Goal: Check status: Check status

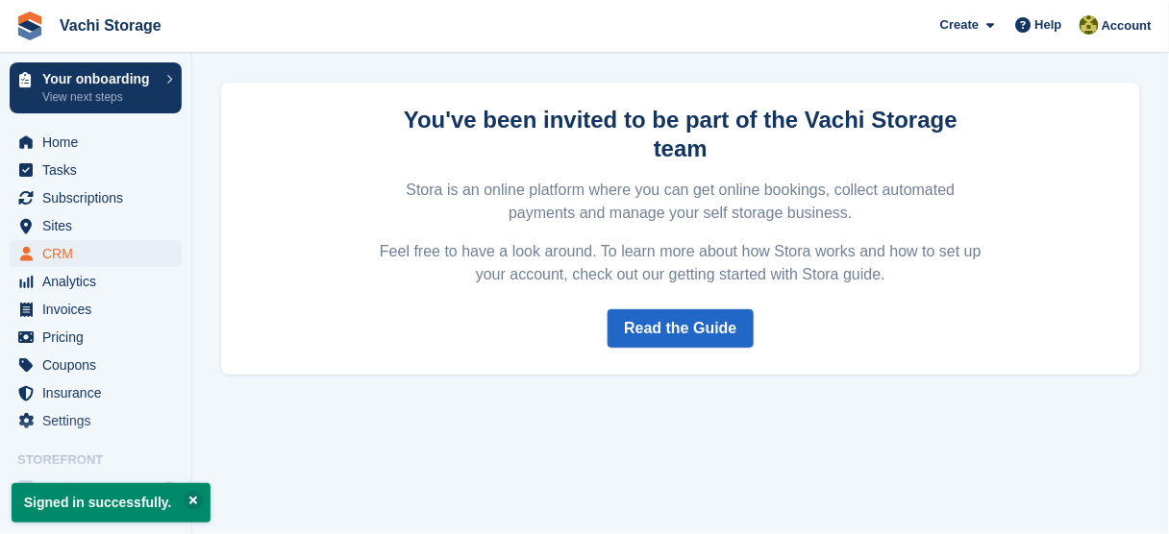
scroll to position [71, 0]
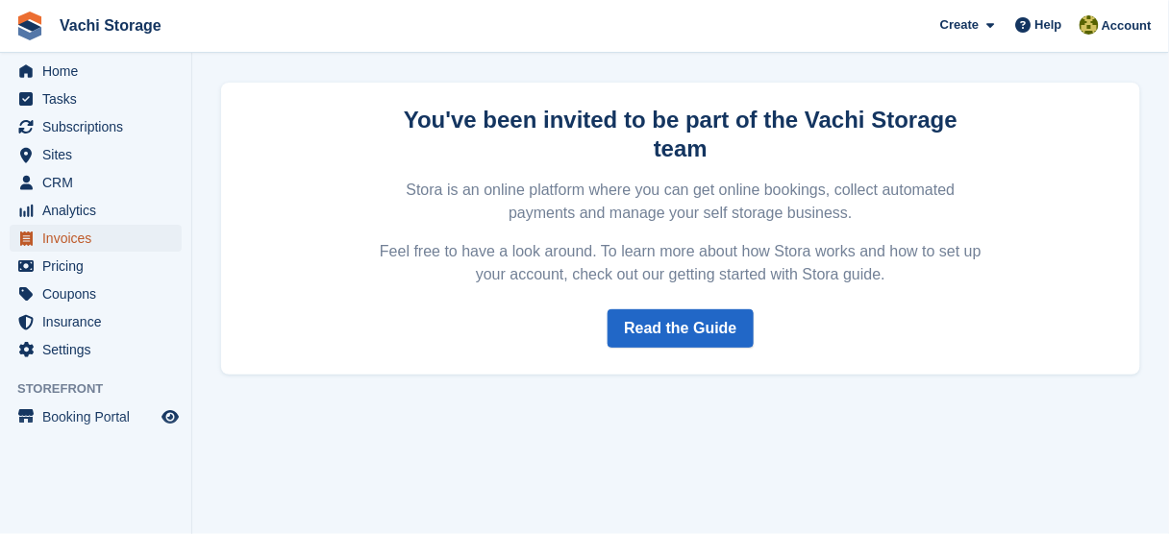
click at [72, 236] on span "Invoices" at bounding box center [99, 238] width 115 height 27
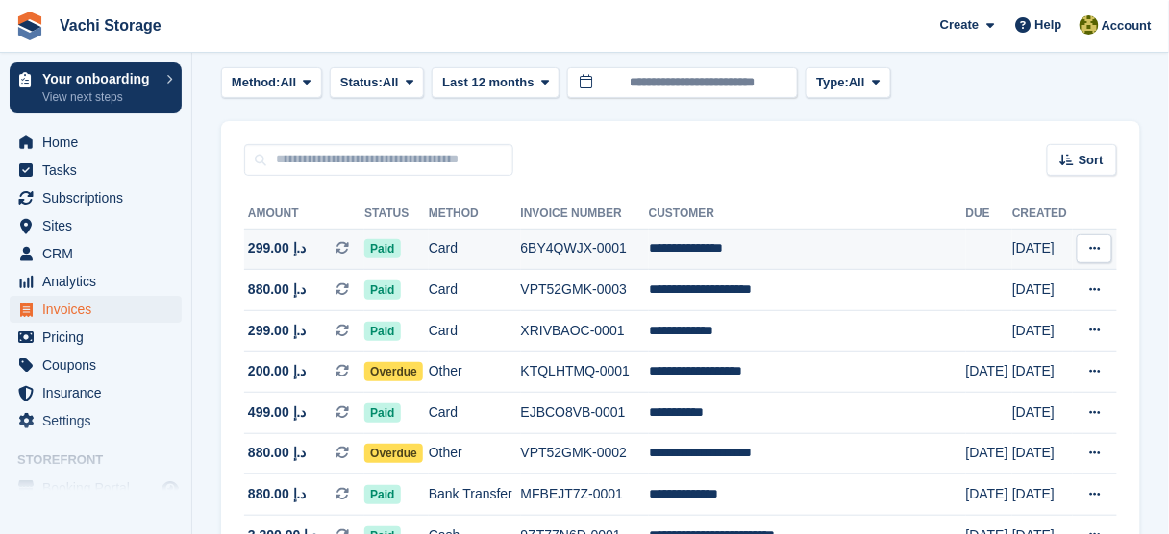
scroll to position [154, 0]
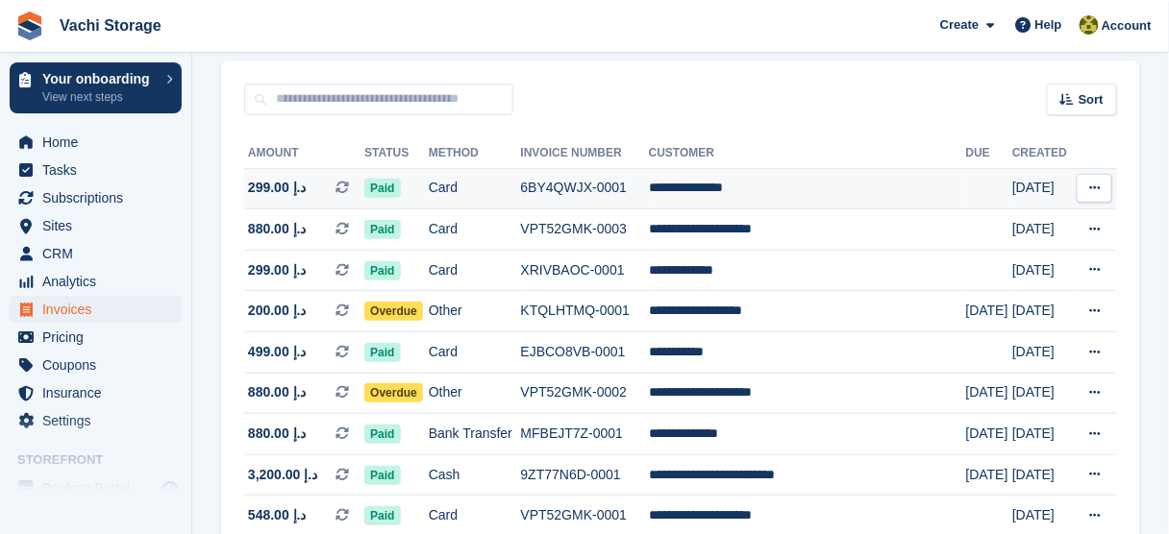
click at [386, 187] on span "Paid" at bounding box center [382, 188] width 36 height 19
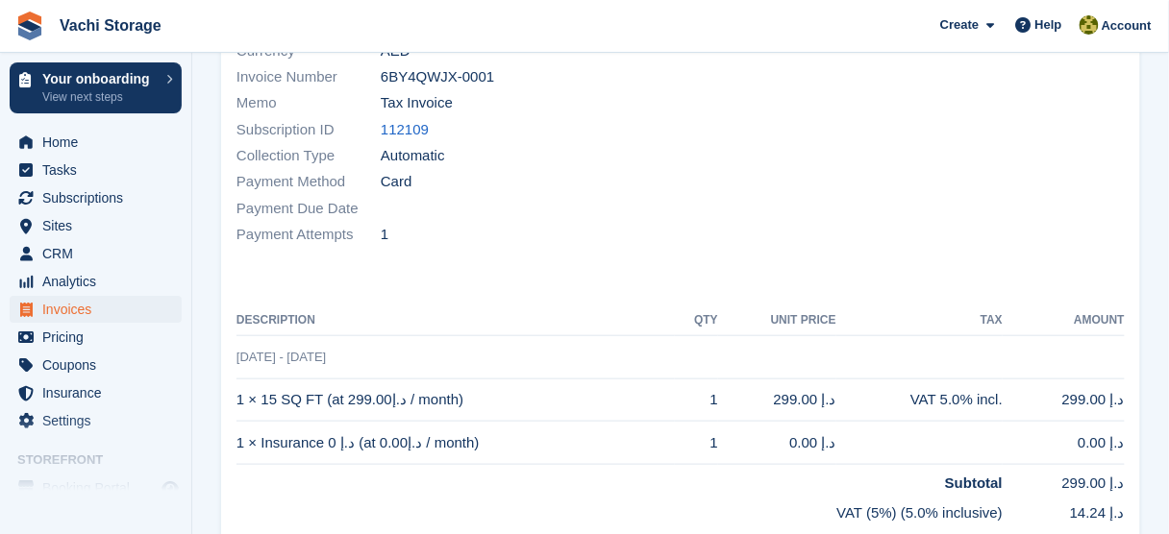
scroll to position [308, 0]
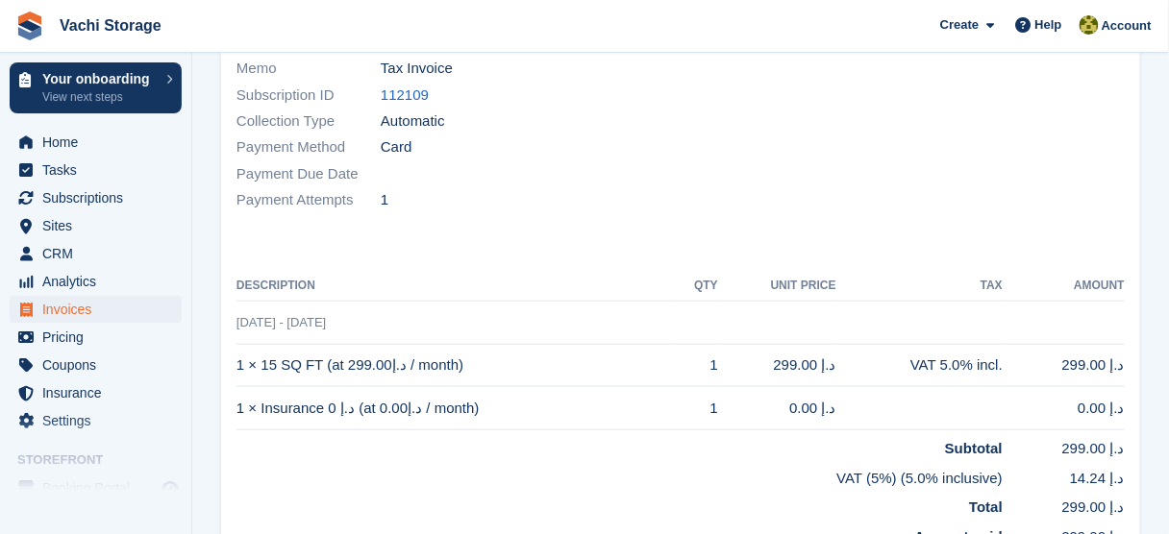
click at [339, 346] on td "1 × 15 SQ FT (at د.إ299.00 / month)" at bounding box center [455, 365] width 438 height 43
click at [262, 348] on td "1 × 15 SQ FT (at د.إ299.00 / month)" at bounding box center [455, 365] width 438 height 43
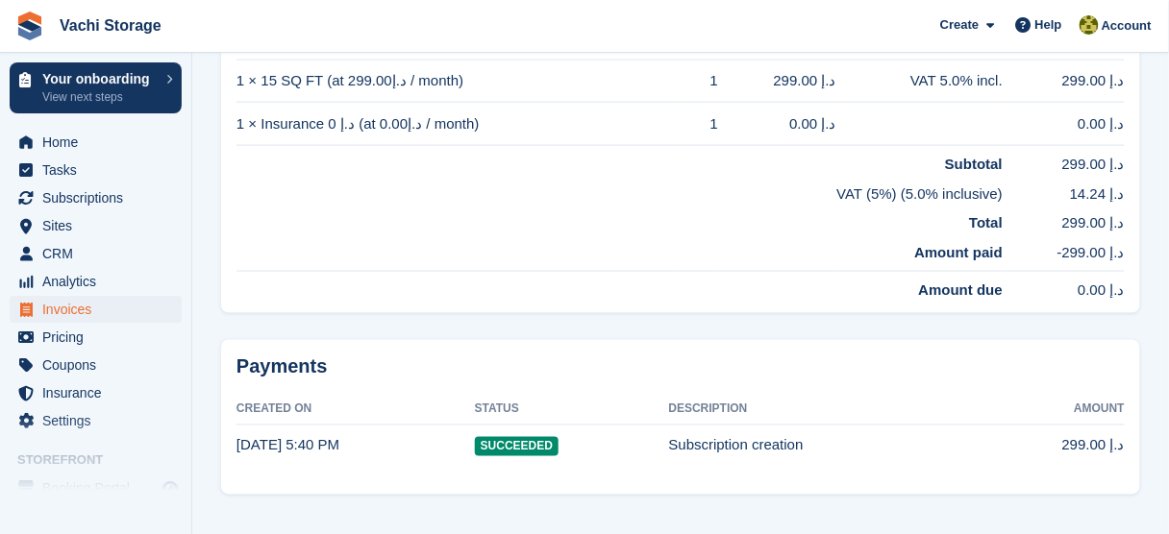
scroll to position [592, 0]
click at [284, 437] on time "3 Oct, 5:40 PM" at bounding box center [287, 445] width 103 height 16
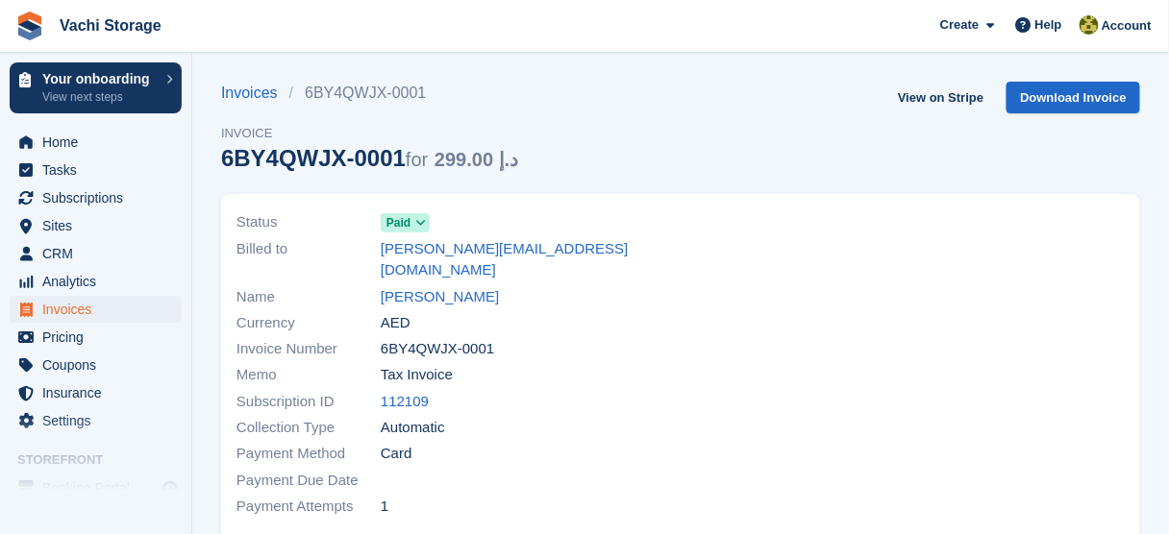
scroll to position [0, 0]
click at [956, 93] on link "View on Stripe" at bounding box center [940, 99] width 101 height 32
click at [75, 314] on span "Invoices" at bounding box center [99, 309] width 115 height 27
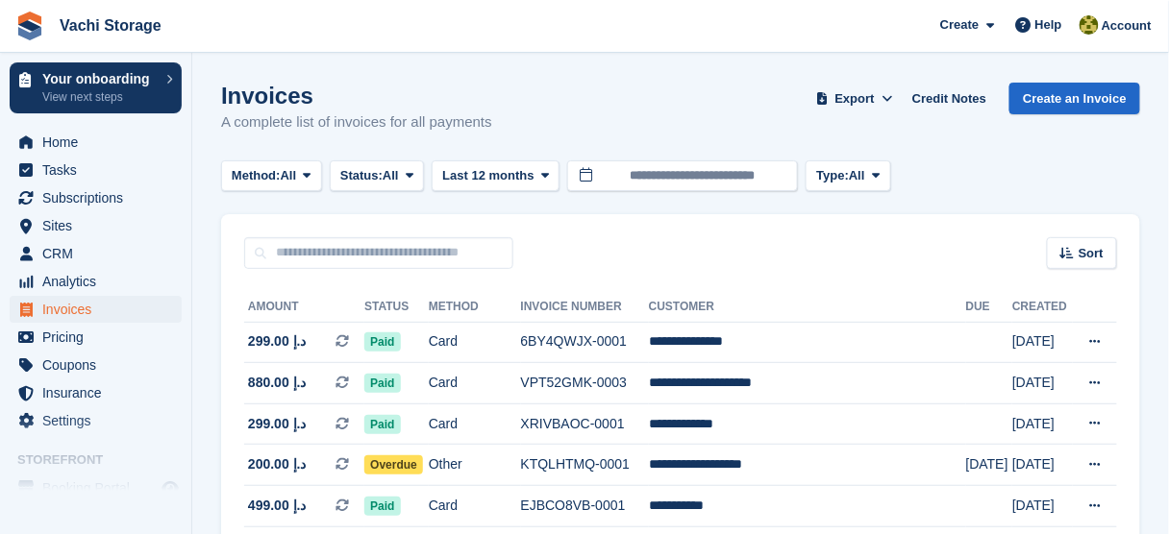
scroll to position [77, 0]
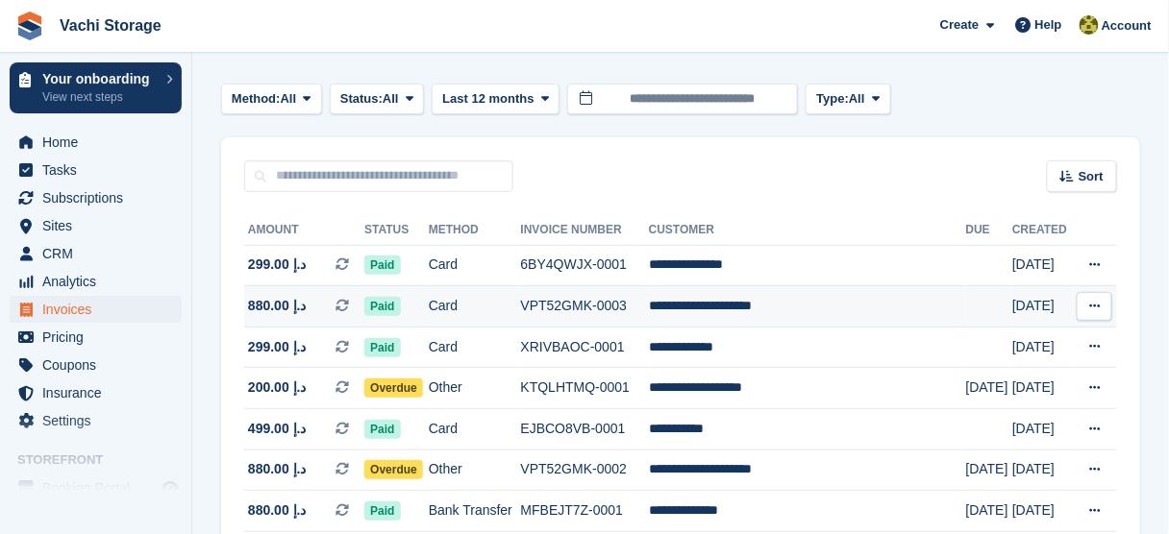
click at [521, 299] on td "Card" at bounding box center [475, 306] width 92 height 41
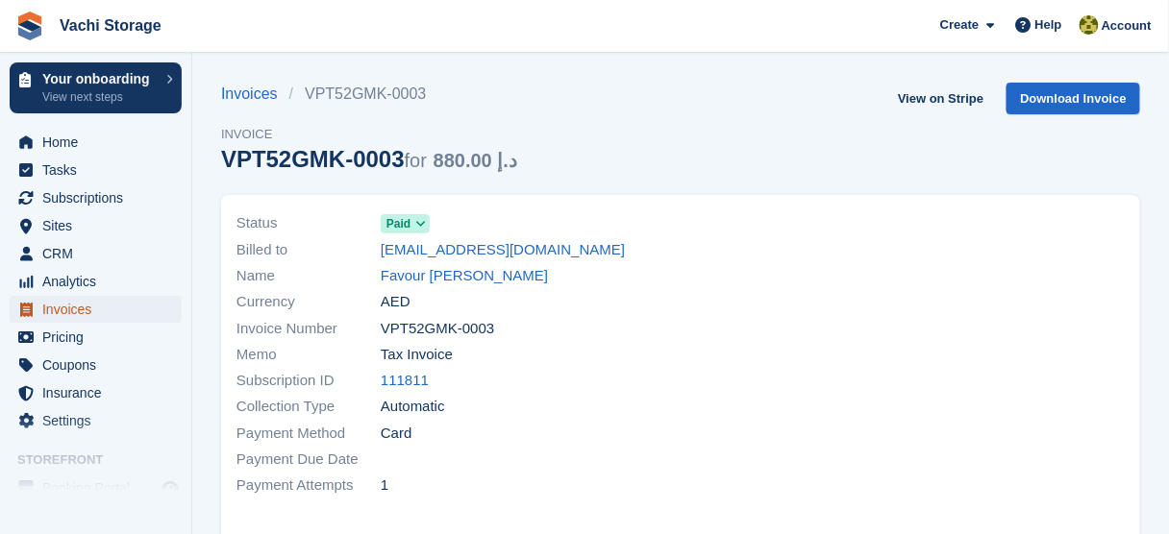
click at [82, 313] on span "Invoices" at bounding box center [99, 309] width 115 height 27
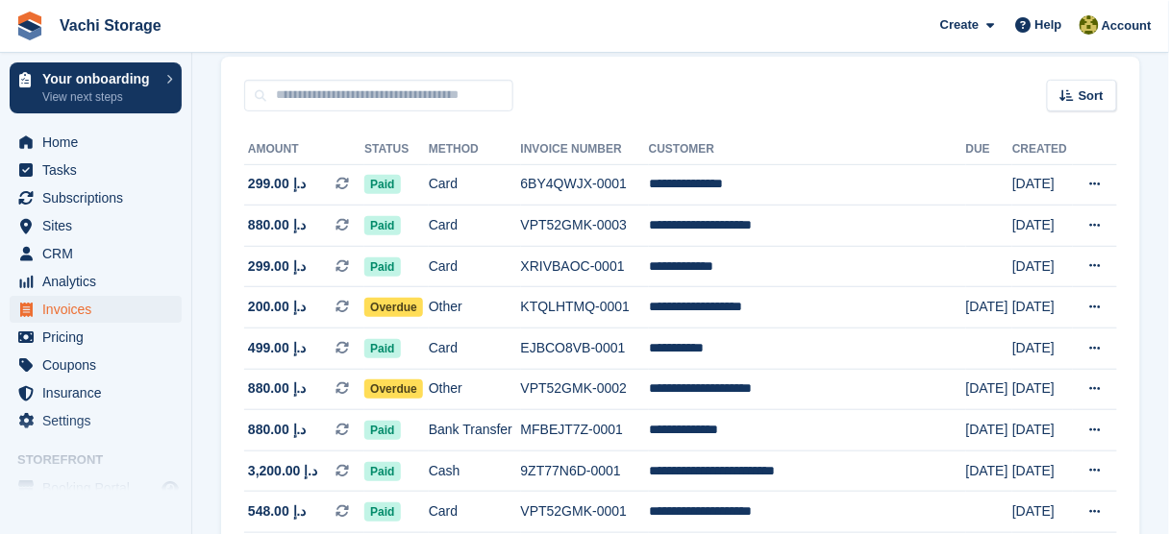
scroll to position [231, 0]
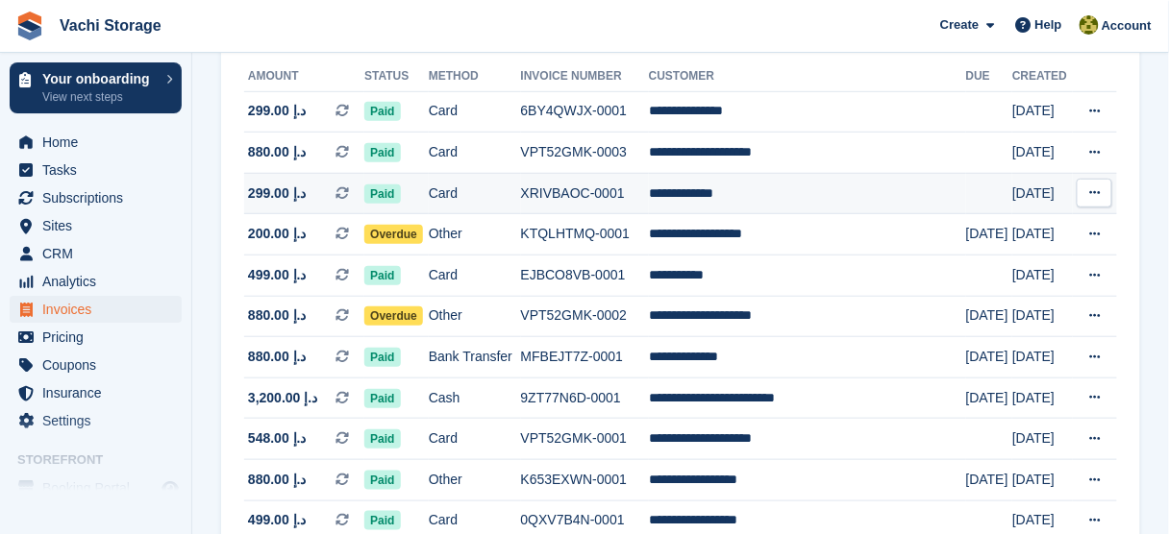
click at [515, 192] on td "Card" at bounding box center [475, 193] width 92 height 41
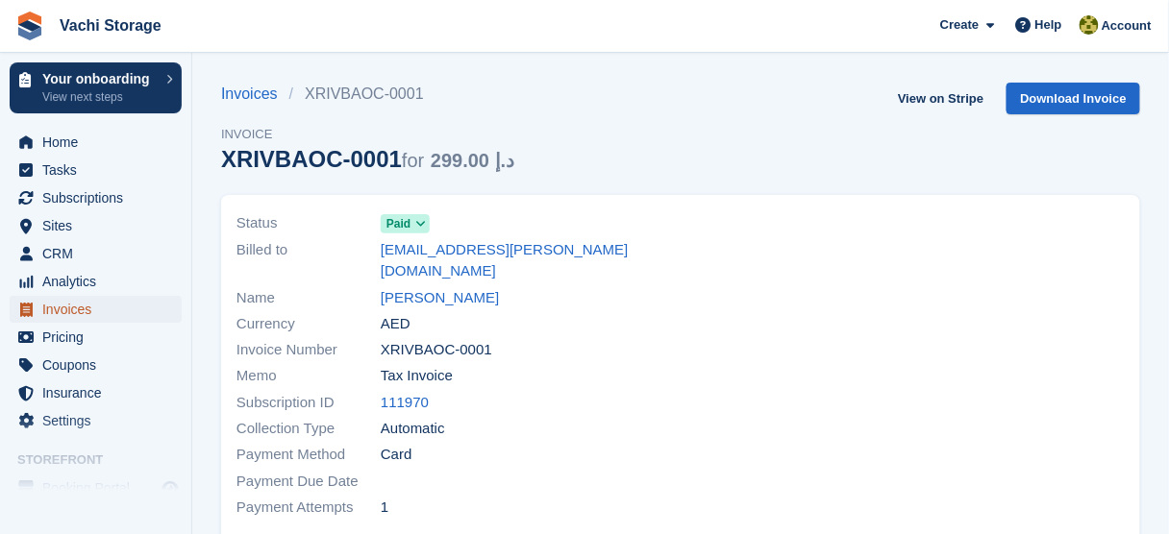
click at [117, 310] on span "Invoices" at bounding box center [99, 309] width 115 height 27
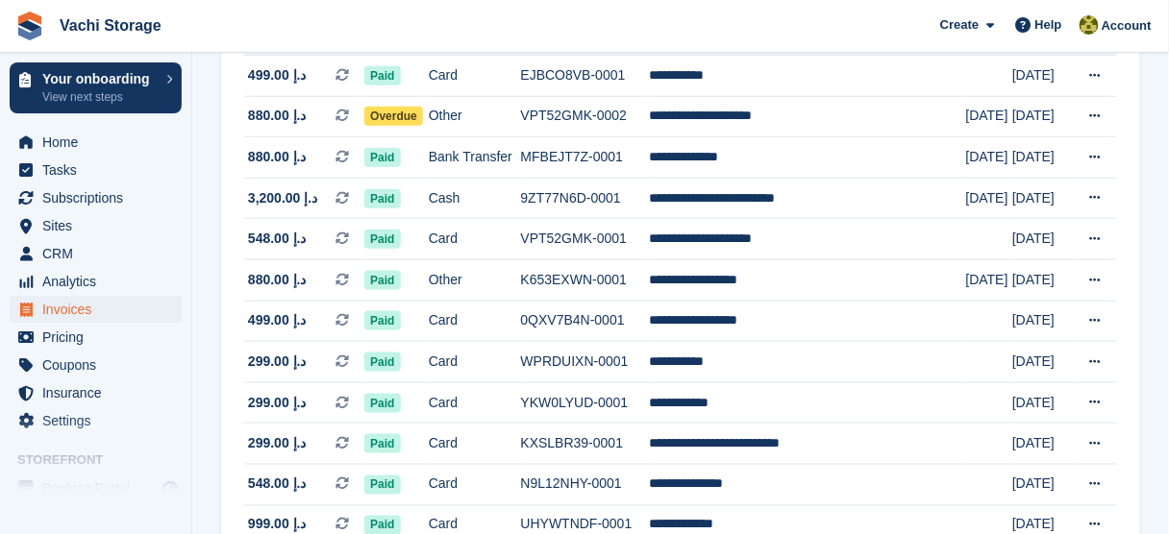
scroll to position [461, 0]
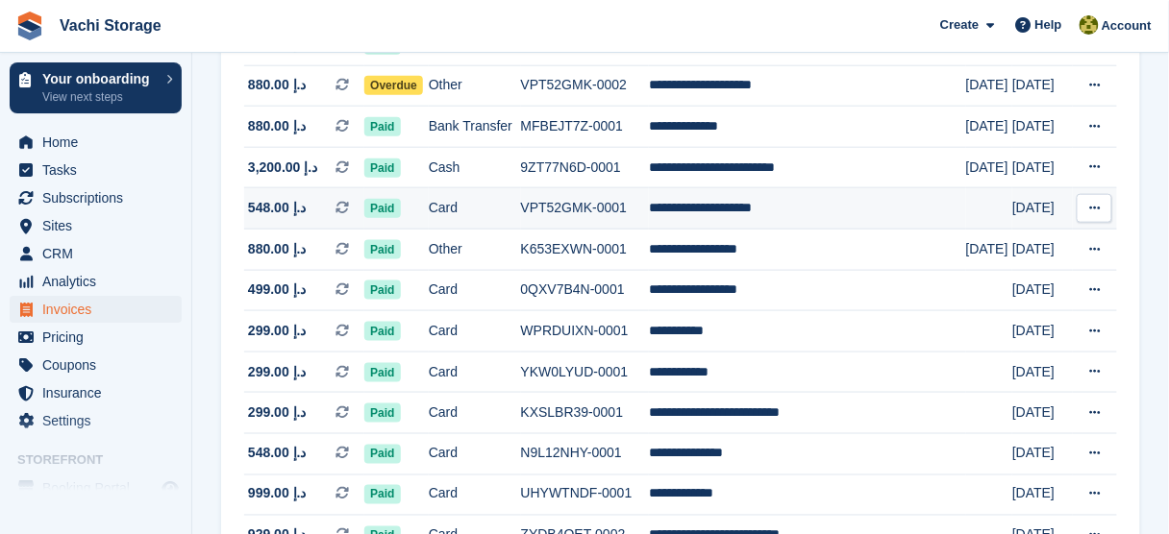
click at [459, 221] on td "Card" at bounding box center [475, 208] width 92 height 41
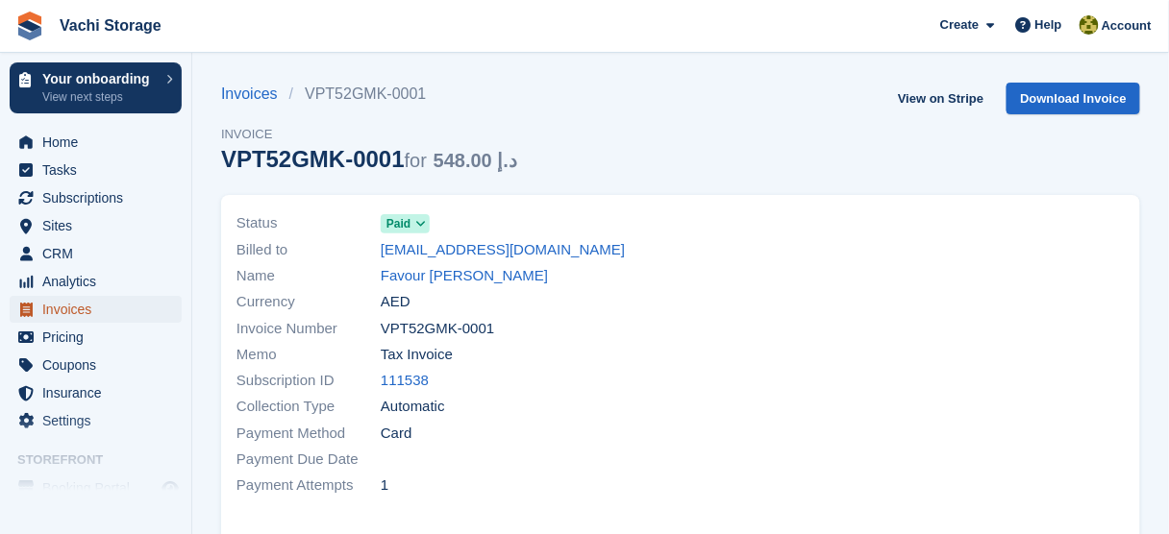
click at [72, 306] on span "Invoices" at bounding box center [99, 309] width 115 height 27
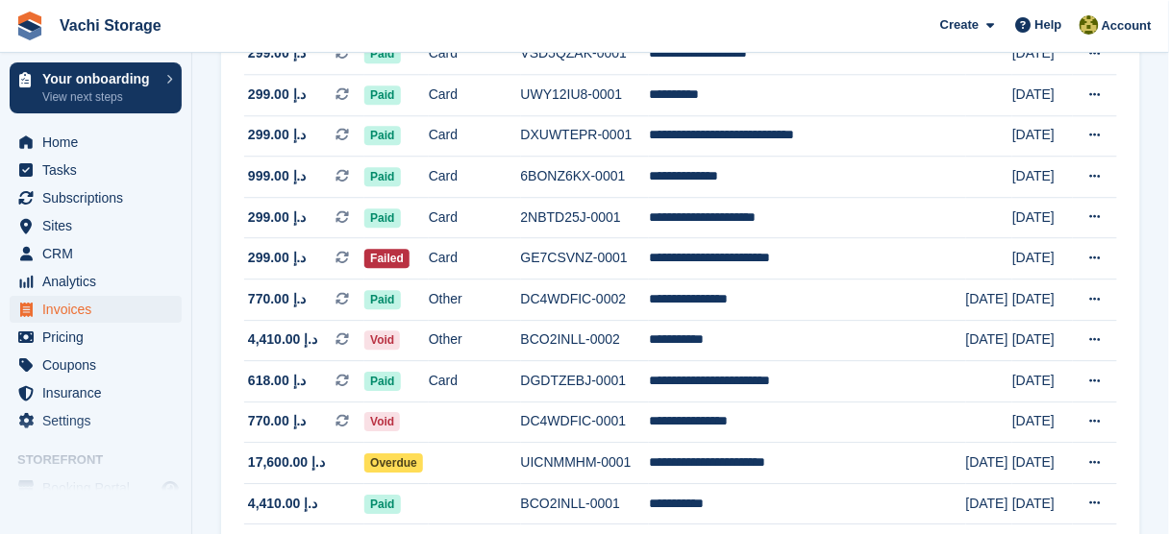
scroll to position [1384, 0]
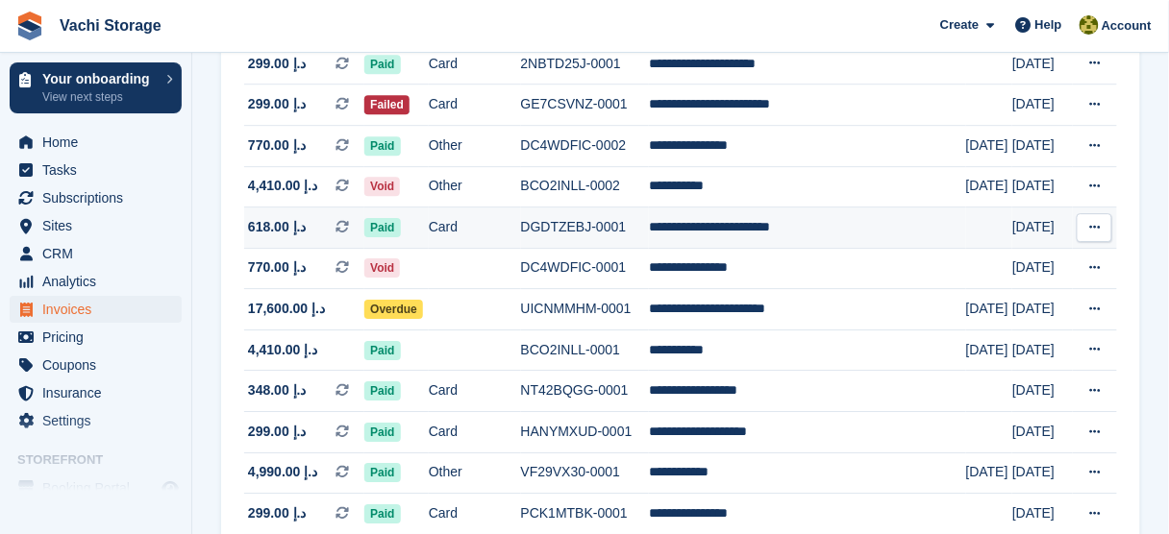
click at [478, 236] on td "Card" at bounding box center [475, 228] width 92 height 41
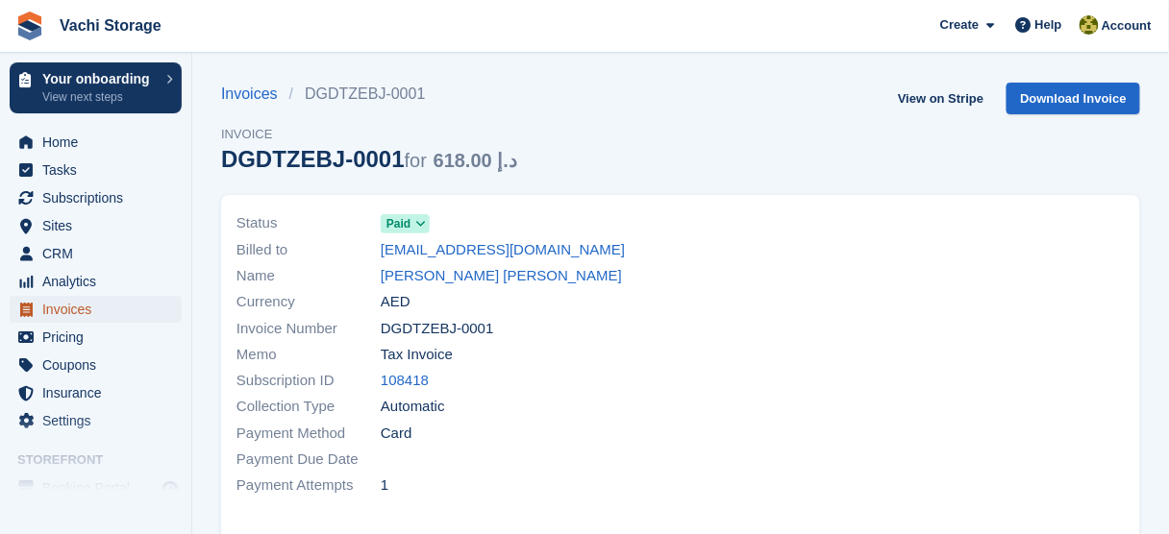
click at [69, 309] on span "Invoices" at bounding box center [99, 309] width 115 height 27
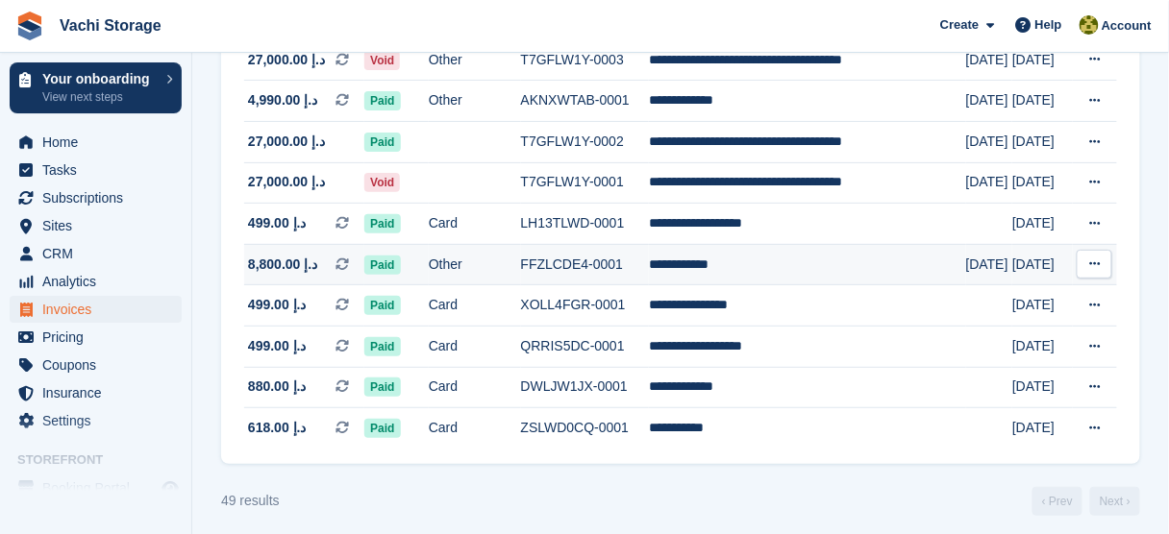
scroll to position [1898, 0]
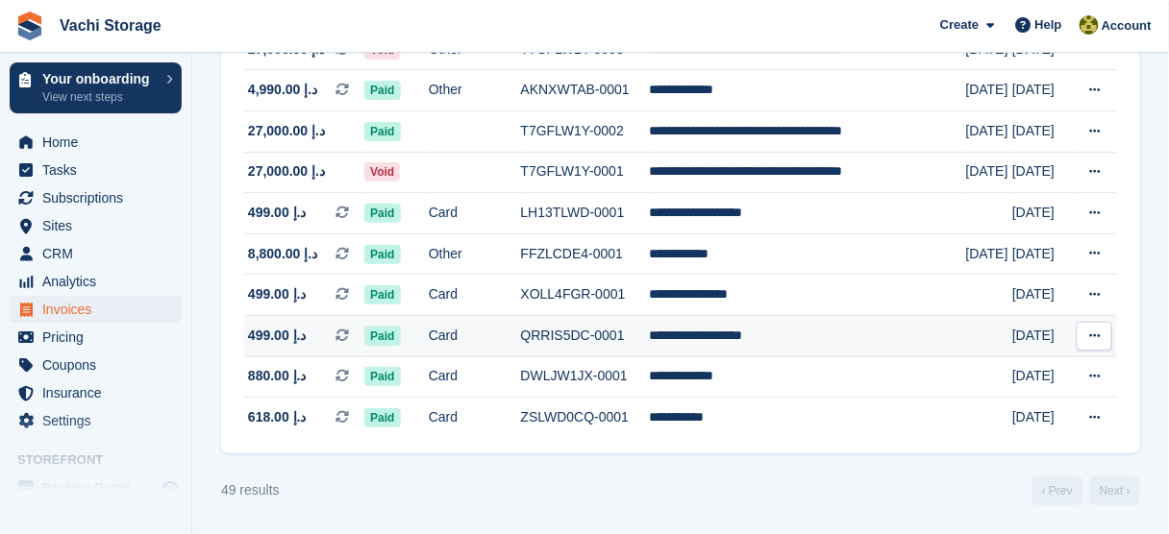
click at [459, 339] on td "Card" at bounding box center [475, 336] width 92 height 41
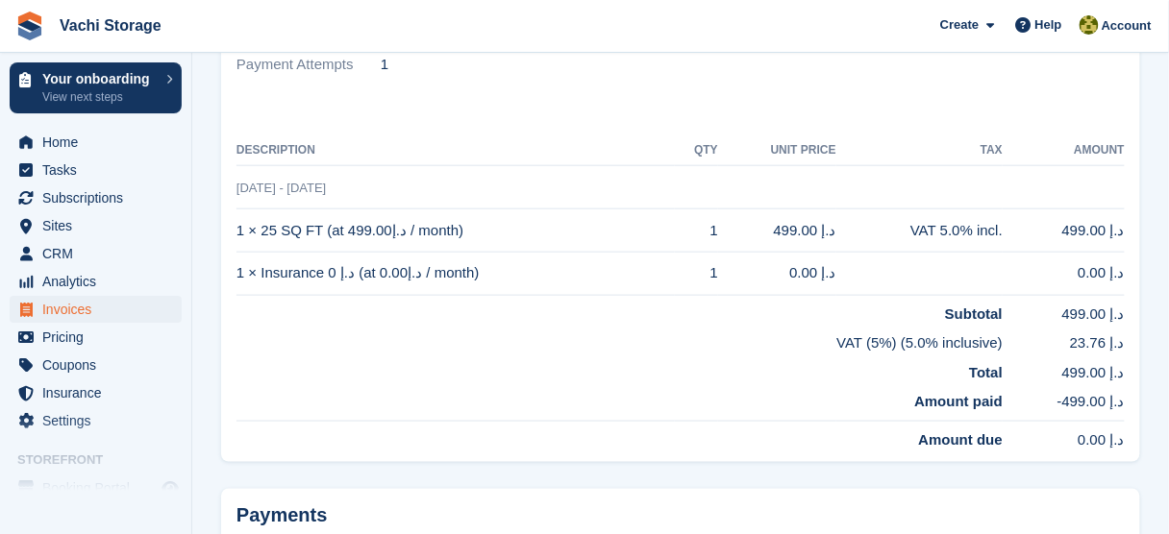
scroll to position [231, 0]
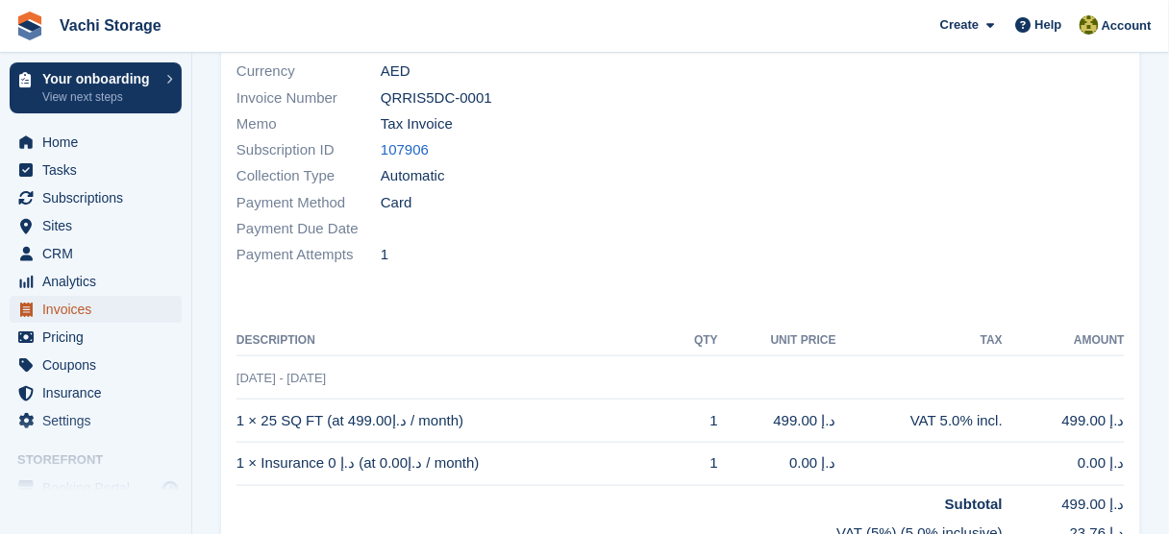
click at [75, 316] on span "Invoices" at bounding box center [99, 309] width 115 height 27
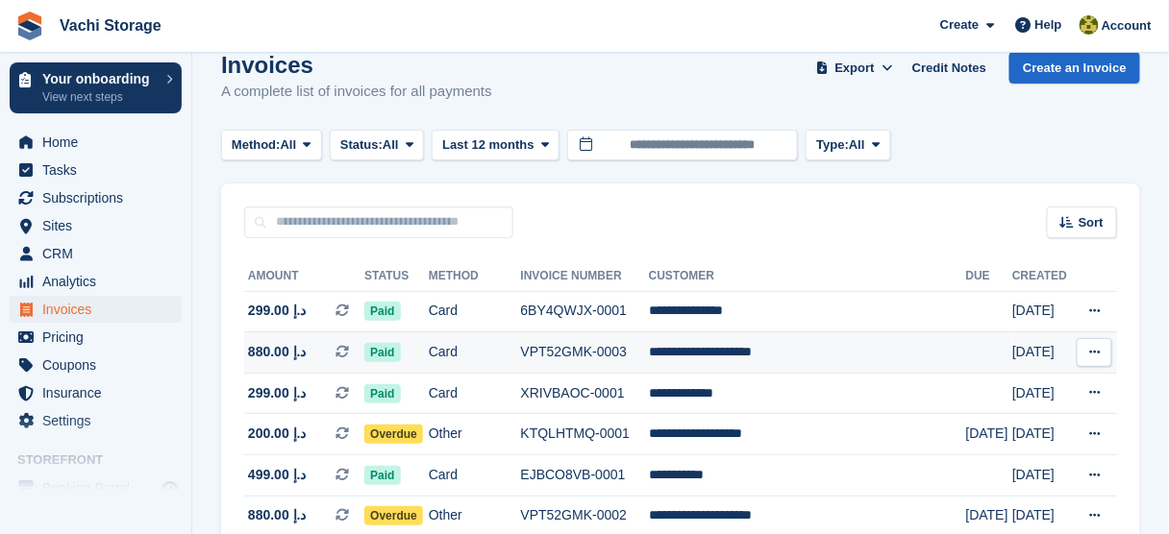
scroll to position [77, 0]
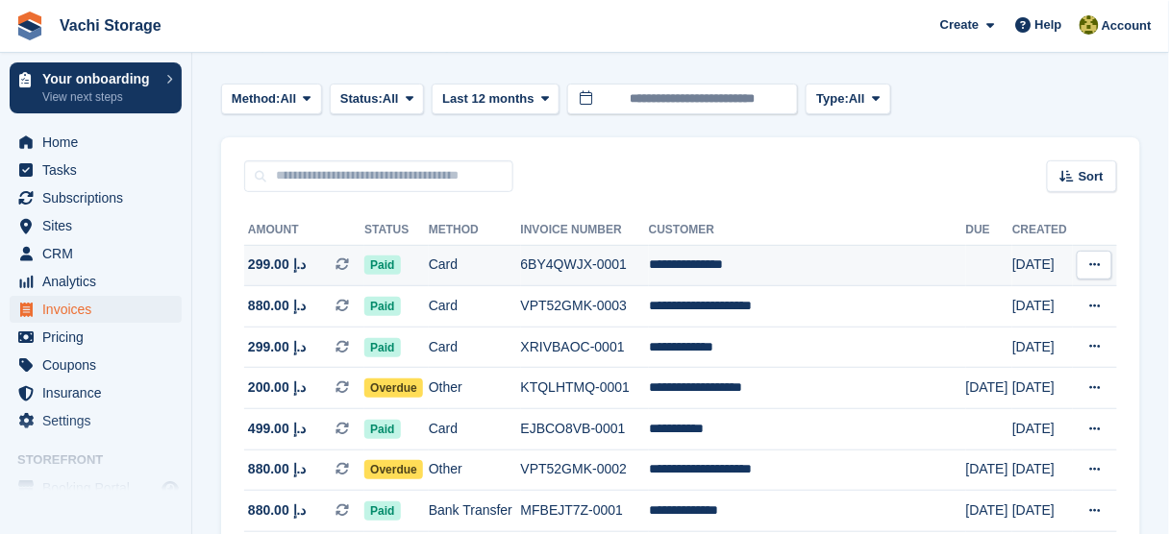
click at [583, 264] on td "6BY4QWJX-0001" at bounding box center [585, 265] width 128 height 41
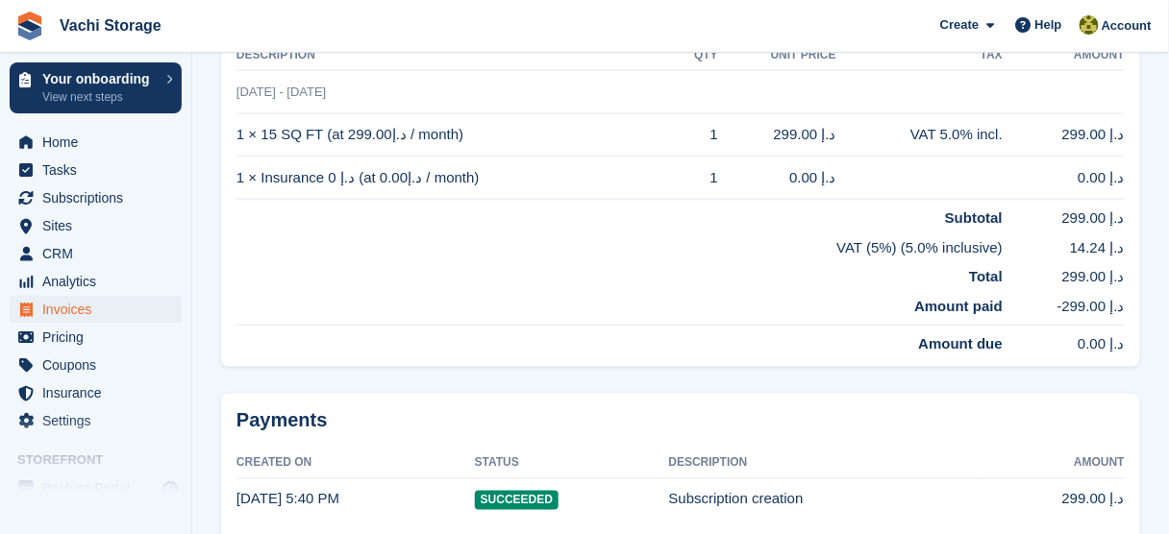
scroll to position [592, 0]
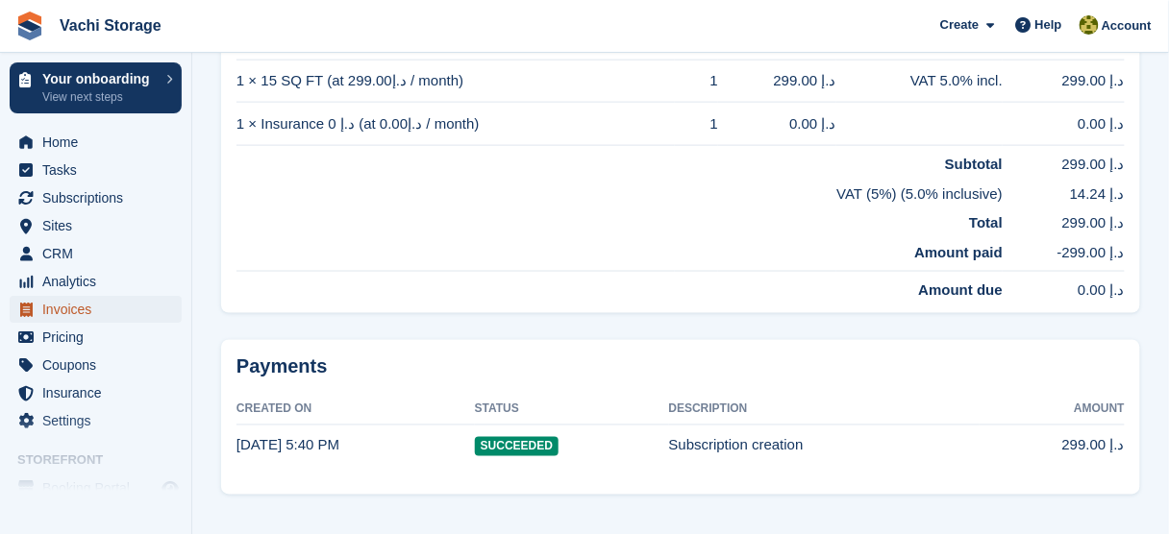
click at [97, 311] on span "Invoices" at bounding box center [99, 309] width 115 height 27
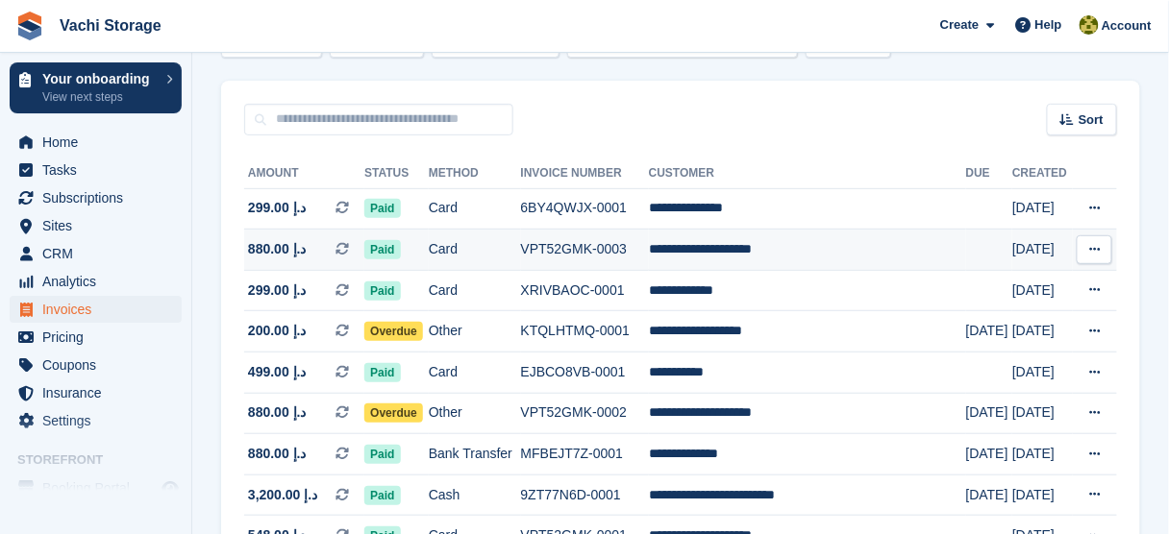
scroll to position [154, 0]
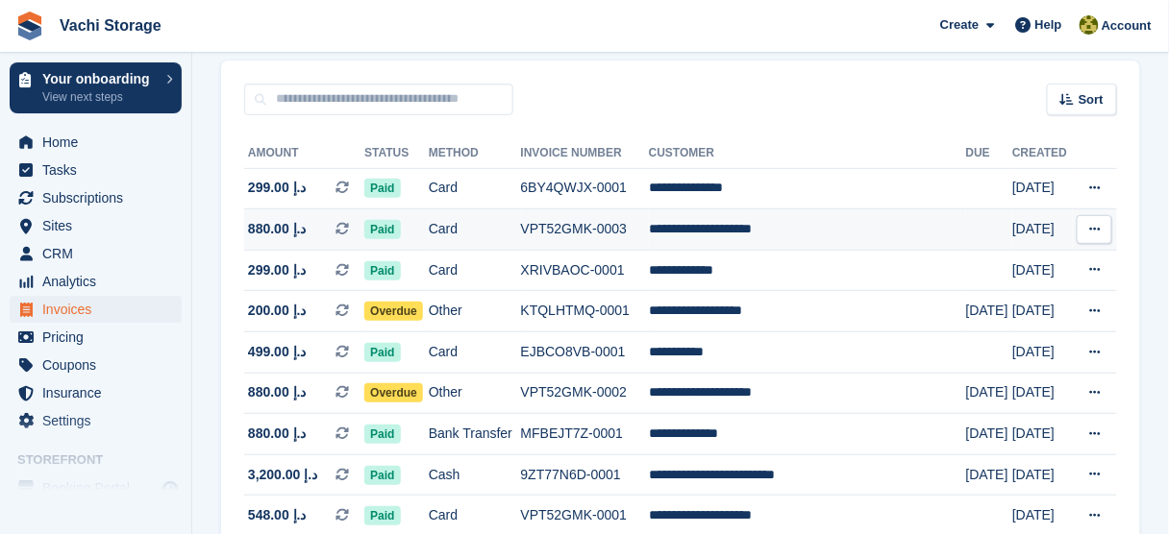
click at [477, 227] on td "Card" at bounding box center [475, 230] width 92 height 41
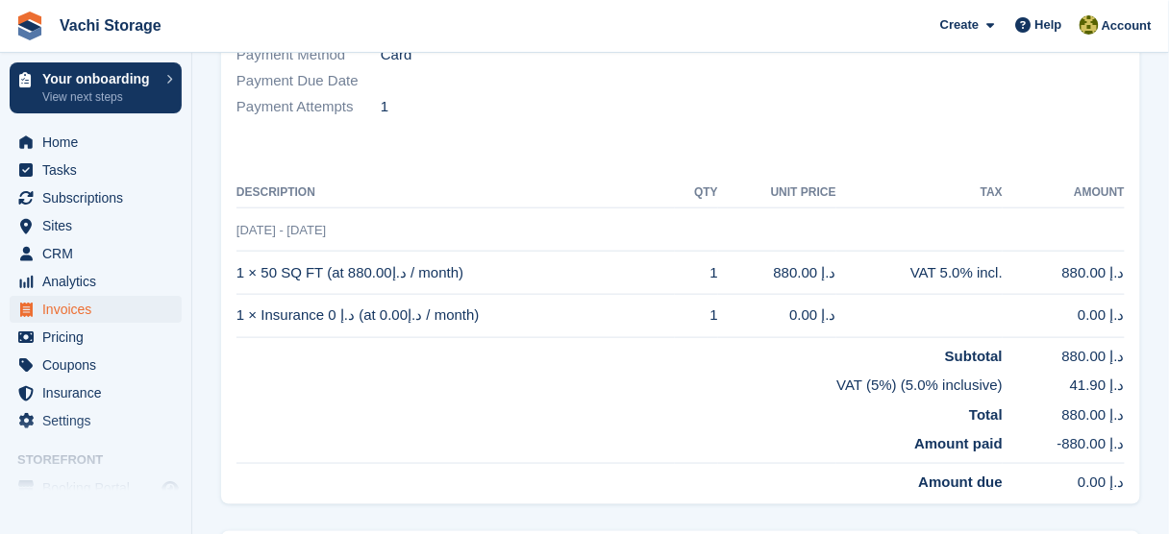
scroll to position [384, 0]
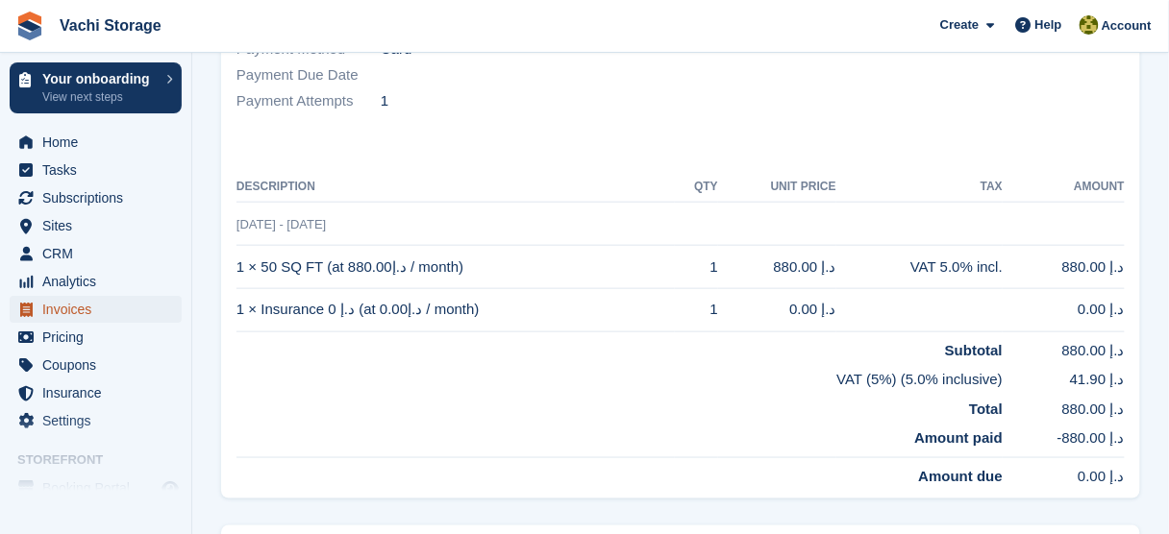
click at [88, 313] on span "Invoices" at bounding box center [99, 309] width 115 height 27
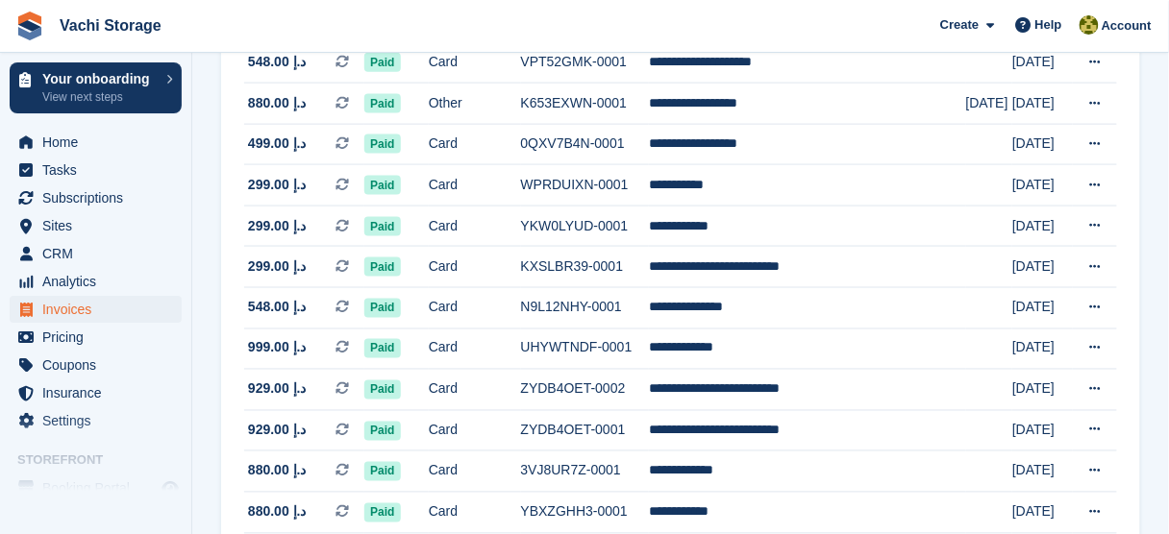
scroll to position [615, 0]
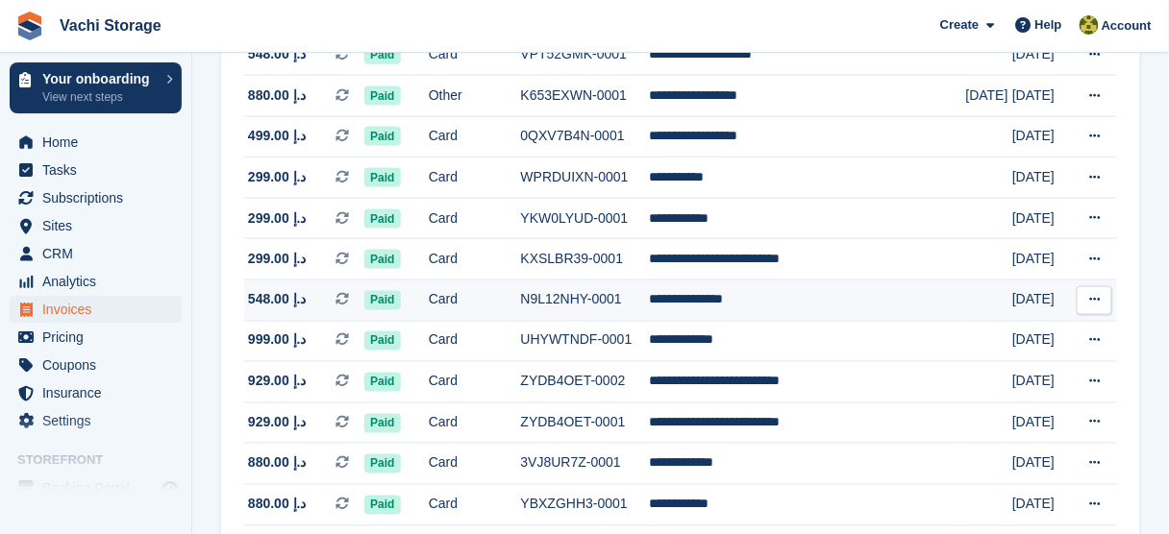
click at [382, 298] on span "Paid" at bounding box center [382, 300] width 36 height 19
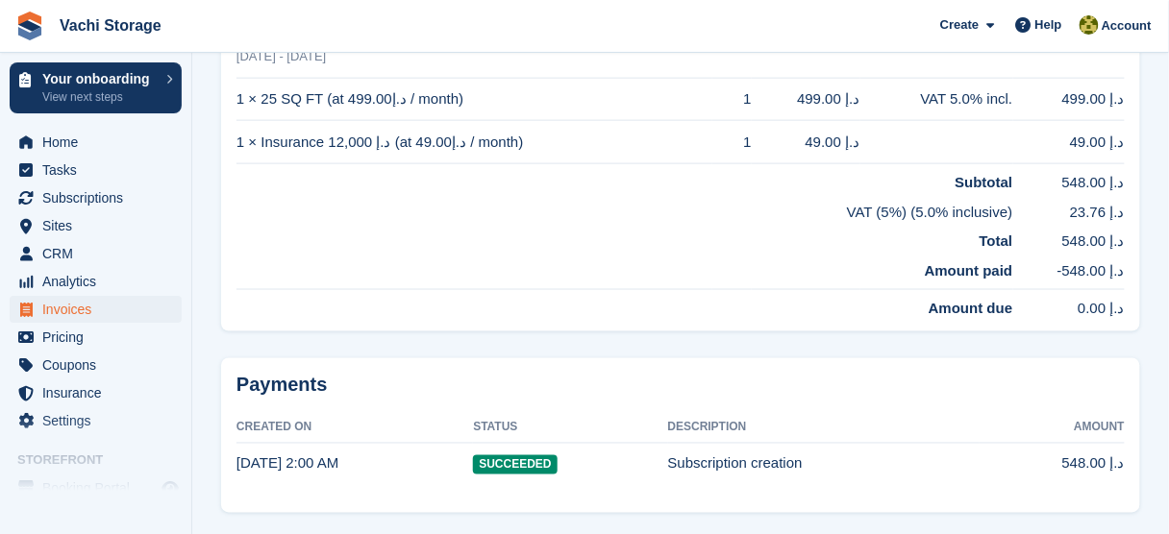
scroll to position [592, 0]
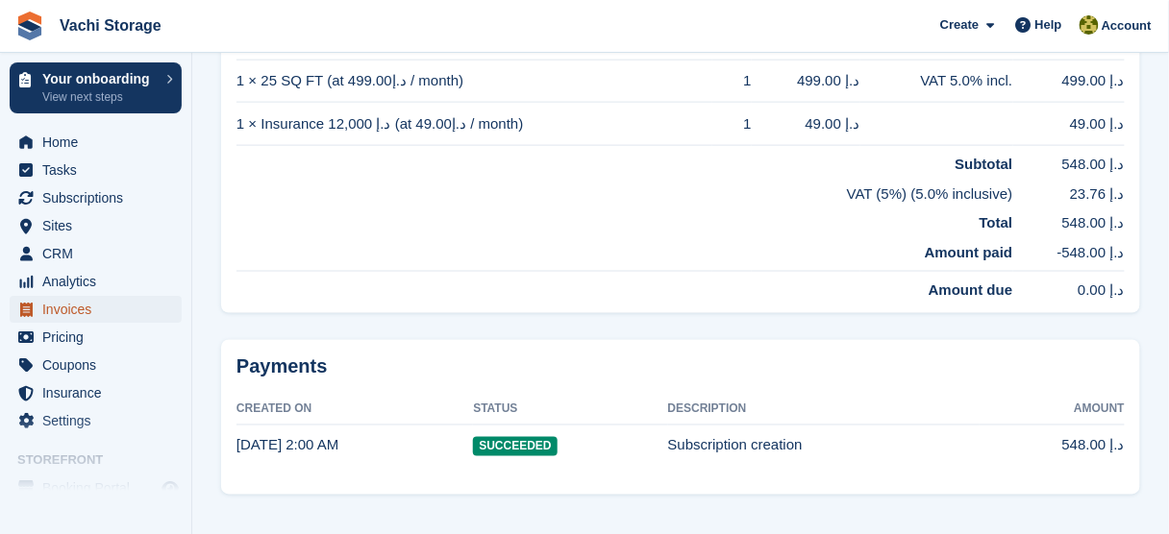
click at [108, 307] on span "Invoices" at bounding box center [99, 309] width 115 height 27
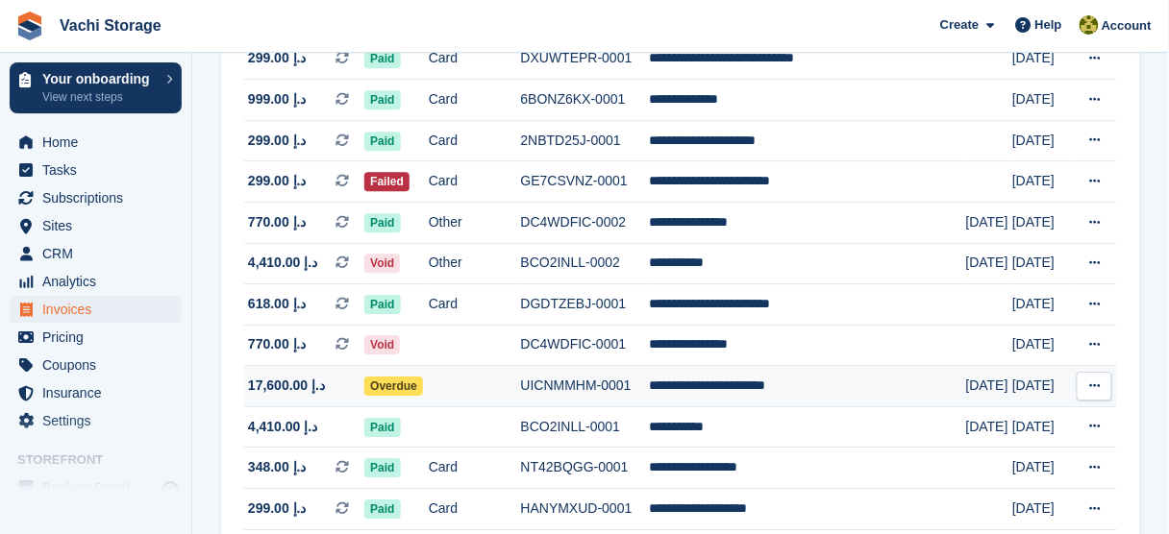
scroll to position [1898, 0]
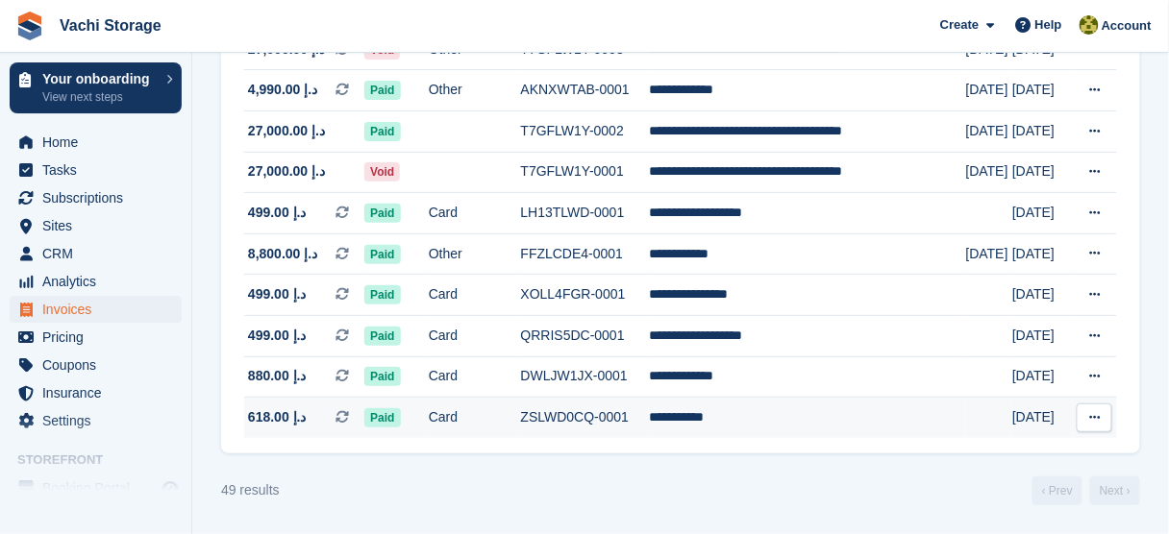
click at [481, 412] on td "Card" at bounding box center [475, 418] width 92 height 40
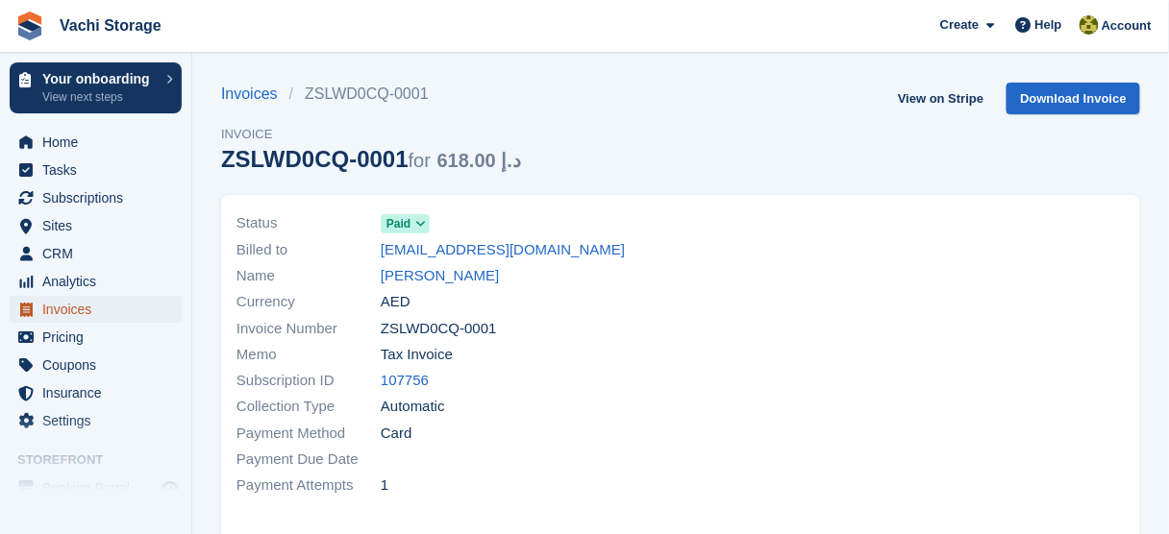
click at [135, 310] on span "Invoices" at bounding box center [99, 309] width 115 height 27
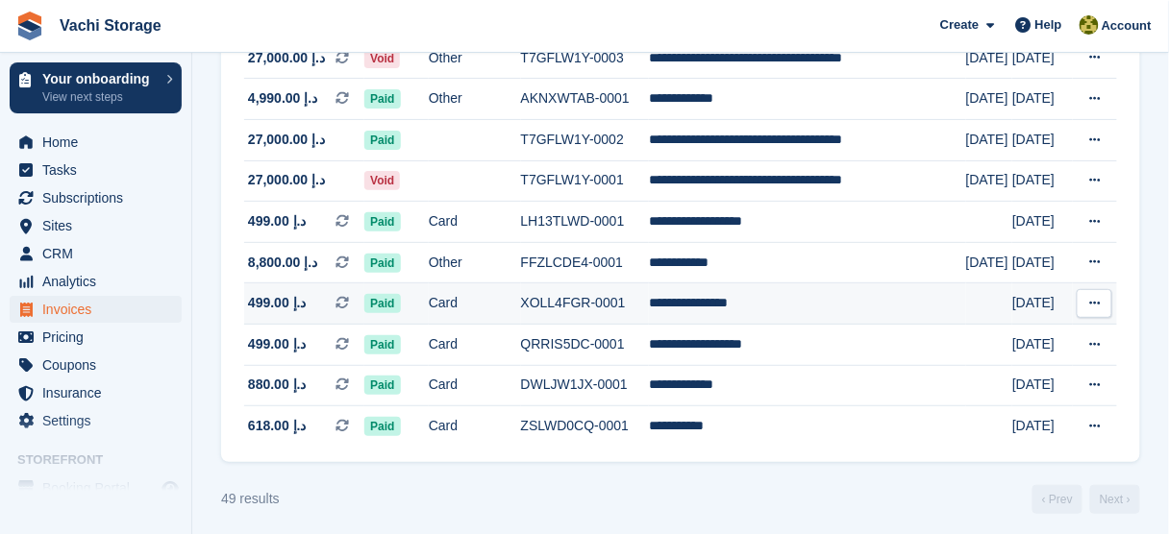
scroll to position [1898, 0]
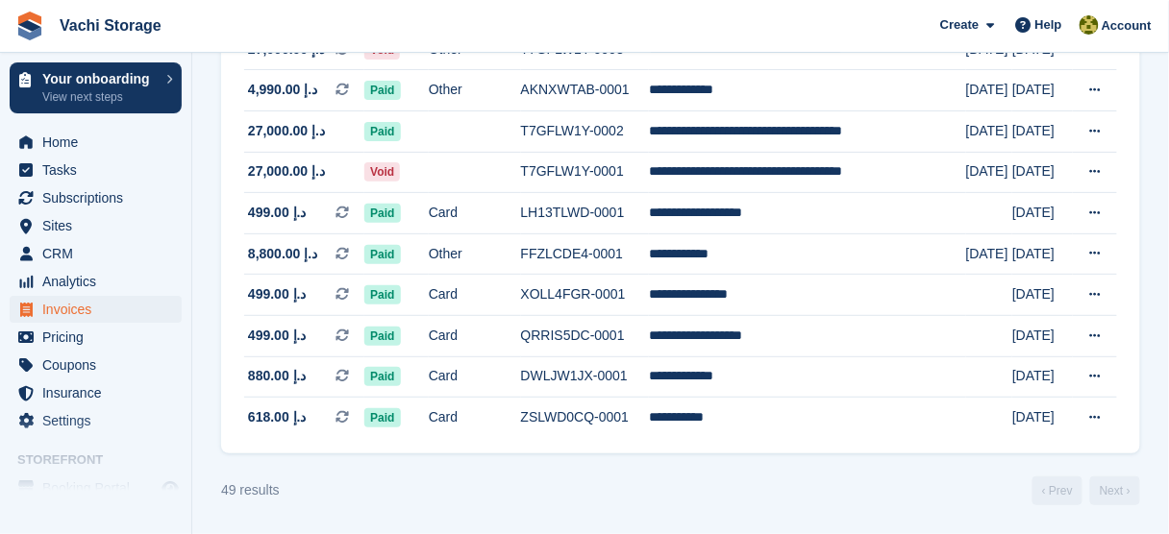
click at [262, 493] on div "49 results" at bounding box center [250, 491] width 59 height 20
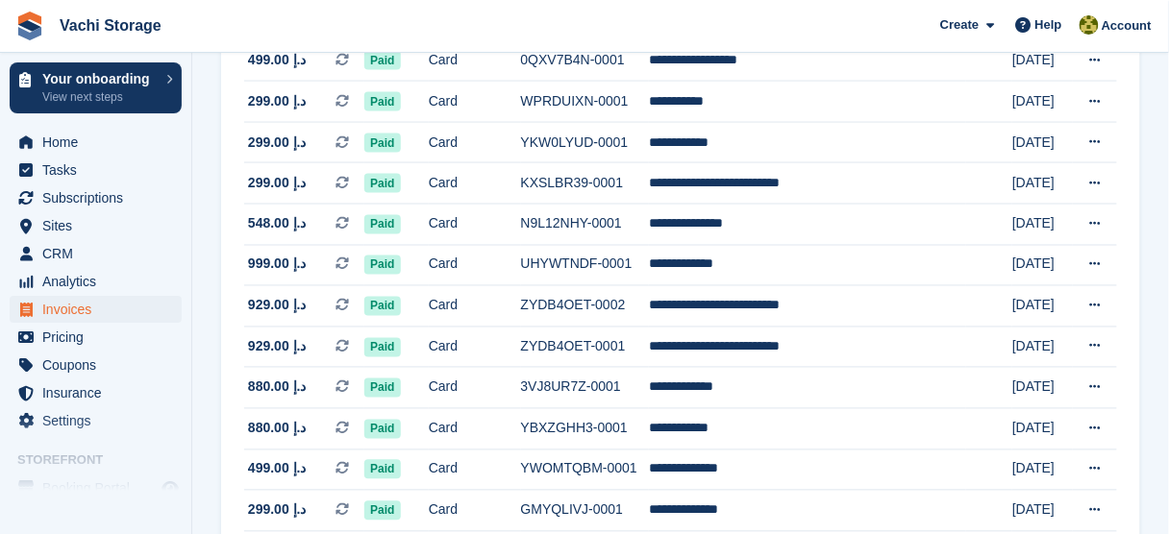
scroll to position [668, 0]
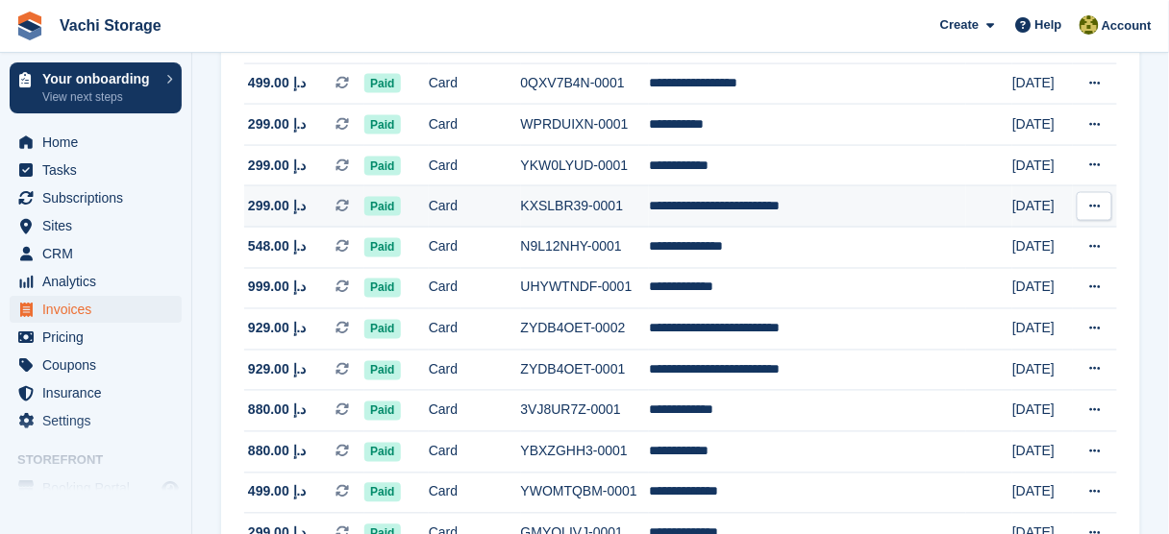
click at [381, 214] on span "Paid" at bounding box center [382, 206] width 36 height 19
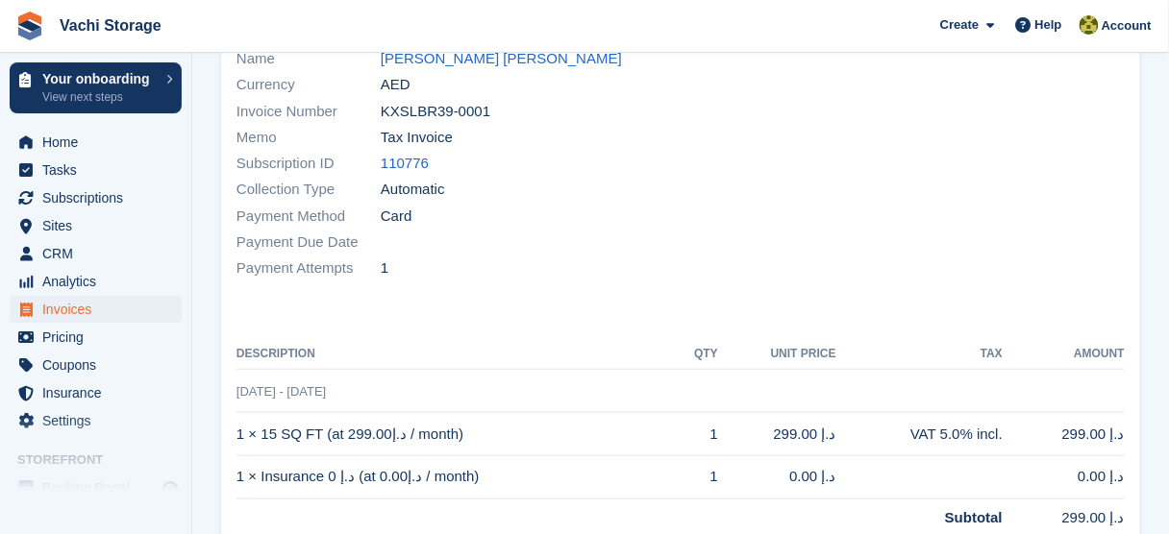
scroll to position [461, 0]
